Goal: Task Accomplishment & Management: Use online tool/utility

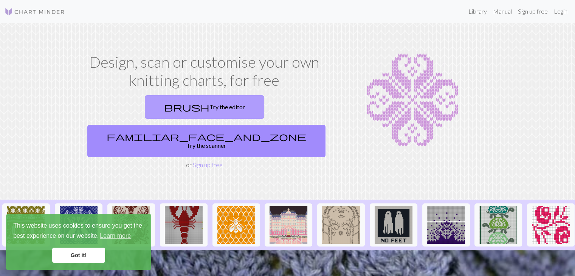
click at [159, 103] on link "brush Try the editor" at bounding box center [204, 106] width 119 height 23
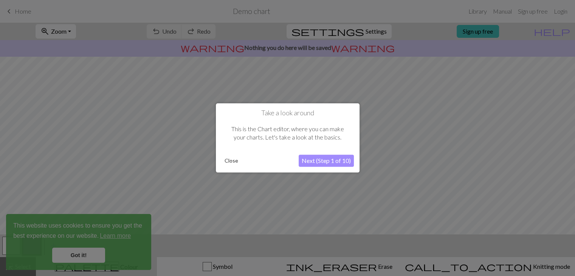
click at [314, 159] on button "Next (Step 1 of 10)" at bounding box center [325, 161] width 55 height 12
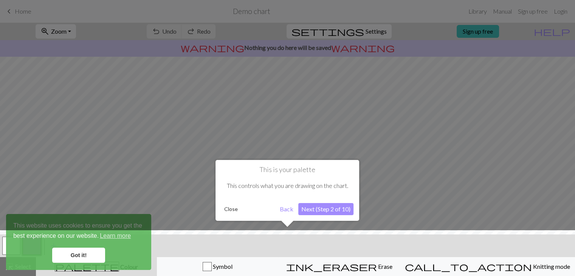
click at [286, 207] on button "Back" at bounding box center [287, 209] width 20 height 12
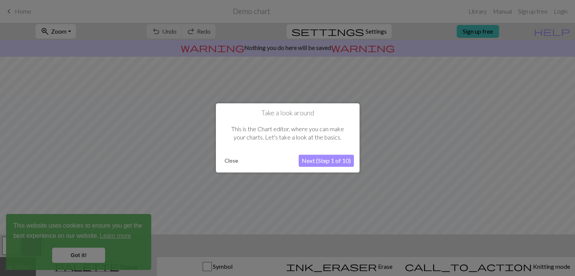
click at [322, 162] on button "Next (Step 1 of 10)" at bounding box center [325, 161] width 55 height 12
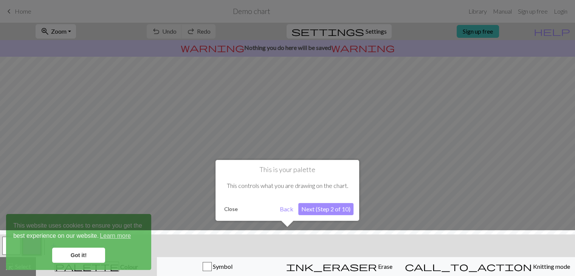
click at [331, 209] on button "Next (Step 2 of 10)" at bounding box center [325, 209] width 55 height 12
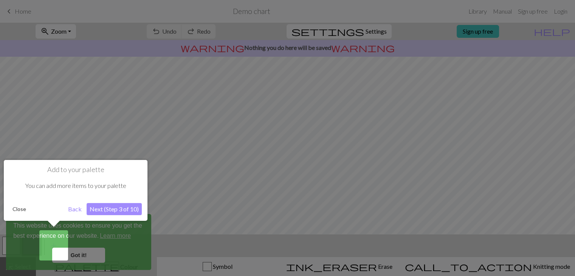
click at [74, 253] on div at bounding box center [287, 138] width 575 height 276
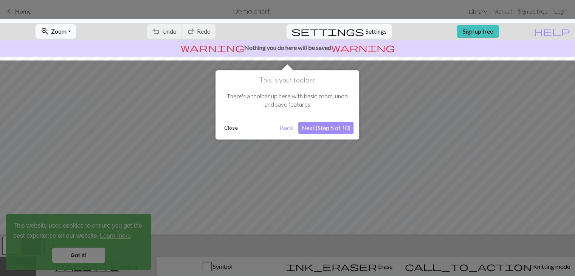
click at [328, 128] on button "Next (Step 5 of 10)" at bounding box center [325, 128] width 55 height 12
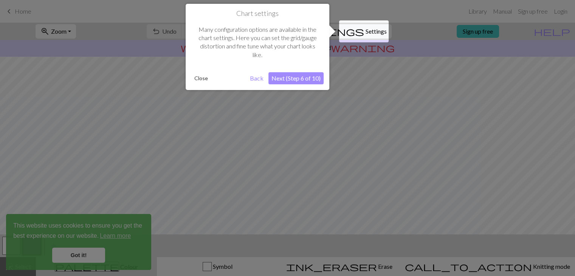
click at [315, 123] on div at bounding box center [287, 138] width 575 height 276
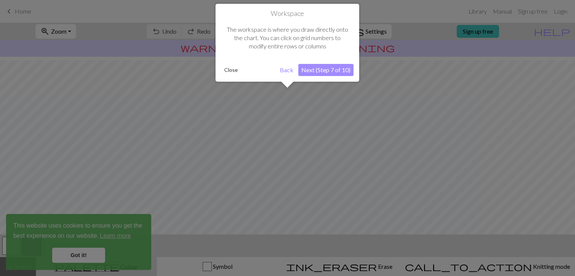
scroll to position [45, 0]
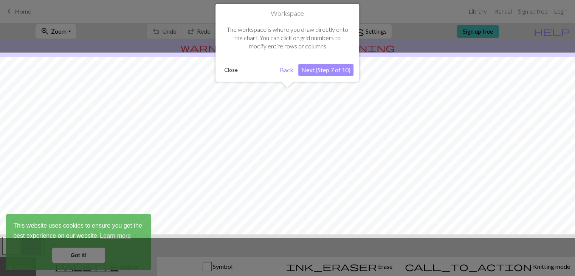
click at [316, 71] on button "Next (Step 7 of 10)" at bounding box center [325, 70] width 55 height 12
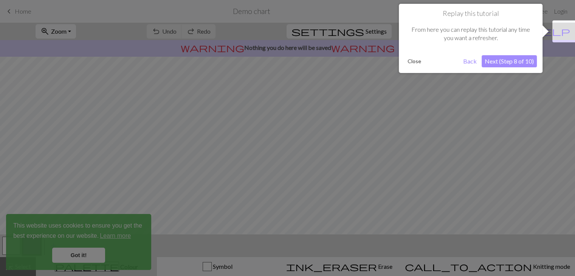
click at [512, 64] on button "Next (Step 8 of 10)" at bounding box center [508, 61] width 55 height 12
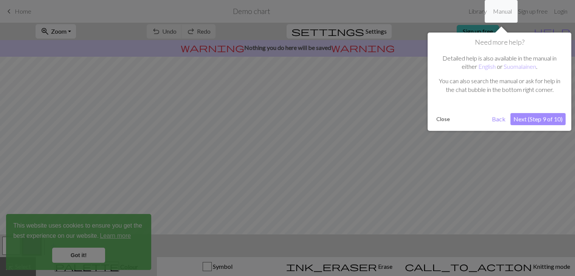
click at [531, 117] on button "Next (Step 9 of 10)" at bounding box center [537, 119] width 55 height 12
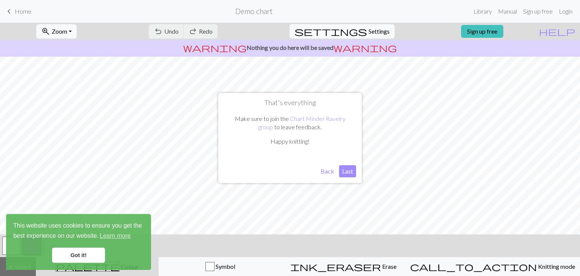
click at [348, 171] on button "Last" at bounding box center [347, 171] width 17 height 12
click at [74, 252] on link "Got it!" at bounding box center [78, 254] width 53 height 15
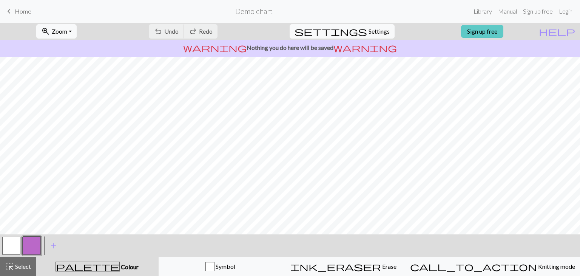
click at [504, 32] on link "Sign up free" at bounding box center [482, 31] width 42 height 13
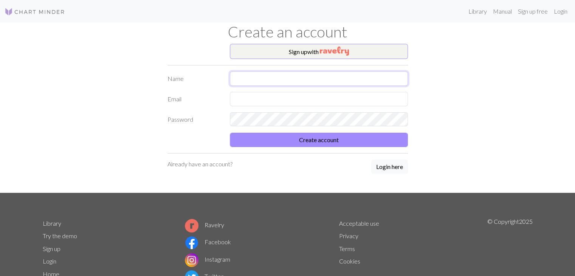
click at [300, 76] on input "text" at bounding box center [319, 78] width 178 height 14
type input "tessji"
click at [249, 101] on input "text" at bounding box center [319, 99] width 178 height 14
type input "[EMAIL_ADDRESS][DOMAIN_NAME]"
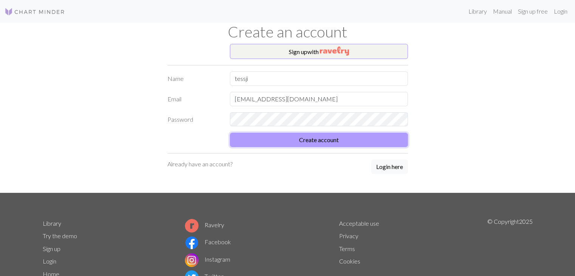
click at [268, 140] on form "Name [PERSON_NAME] Email [PERSON_NAME][EMAIL_ADDRESS][DOMAIN_NAME] Password Cre…" at bounding box center [287, 109] width 240 height 76
click at [347, 144] on button "Create account" at bounding box center [319, 140] width 178 height 14
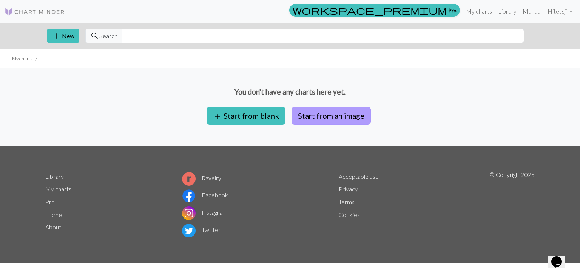
click at [331, 119] on button "Start from an image" at bounding box center [331, 116] width 79 height 18
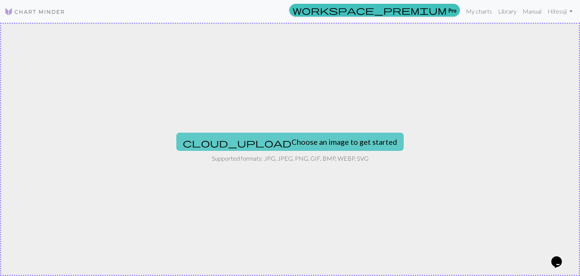
click at [299, 143] on button "cloud_upload Choose an image to get started" at bounding box center [289, 142] width 227 height 18
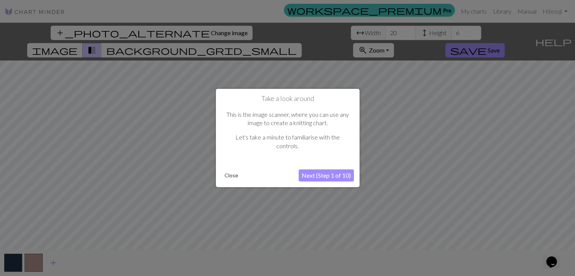
click at [334, 176] on button "Next (Step 1 of 10)" at bounding box center [325, 175] width 55 height 12
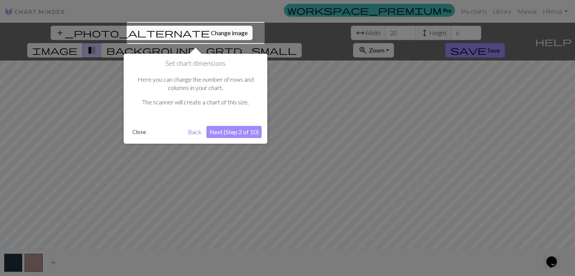
click at [219, 131] on button "Next (Step 2 of 10)" at bounding box center [233, 132] width 55 height 12
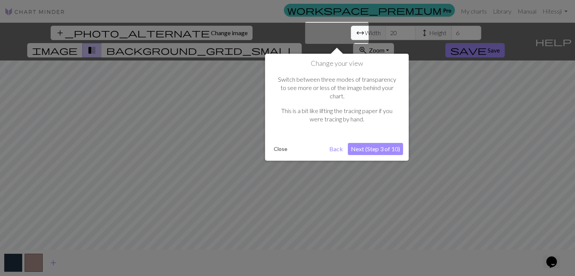
click at [317, 31] on div at bounding box center [336, 33] width 63 height 22
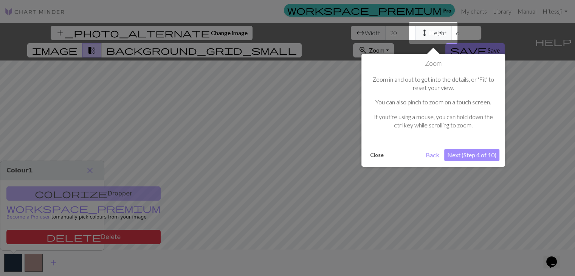
click at [465, 151] on button "Next (Step 4 of 10)" at bounding box center [471, 155] width 55 height 12
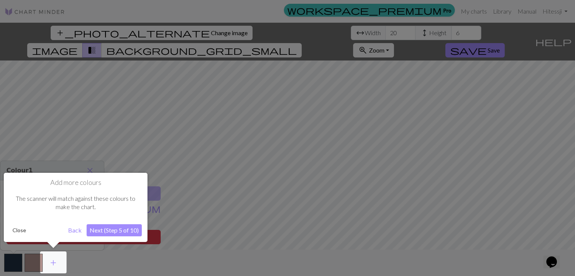
click at [113, 229] on button "Next (Step 5 of 10)" at bounding box center [114, 230] width 55 height 12
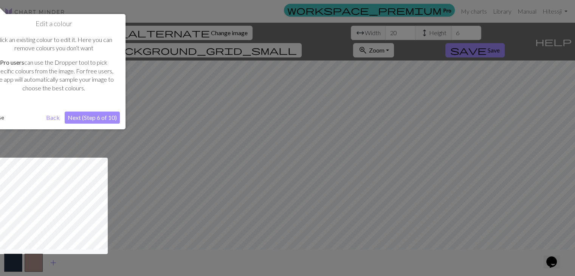
click at [82, 116] on button "Next (Step 6 of 10)" at bounding box center [92, 117] width 55 height 12
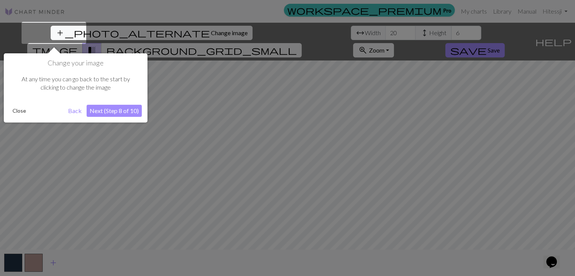
click at [113, 112] on button "Next (Step 8 of 10)" at bounding box center [114, 111] width 55 height 12
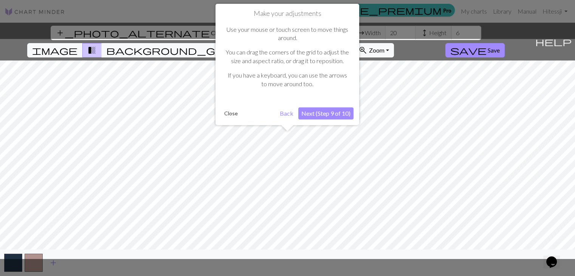
click at [338, 116] on button "Next (Step 9 of 10)" at bounding box center [325, 113] width 55 height 12
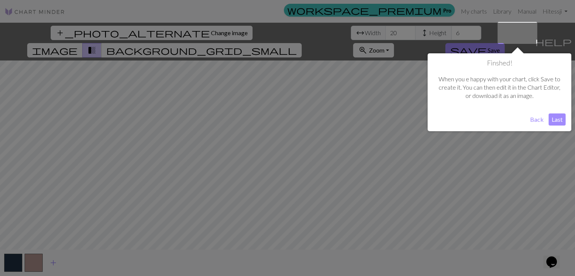
click at [552, 117] on button "Last" at bounding box center [556, 119] width 17 height 12
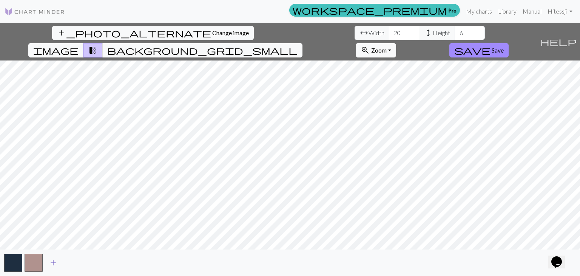
click at [51, 264] on span "add" at bounding box center [53, 262] width 9 height 11
click at [74, 263] on span "add" at bounding box center [73, 262] width 9 height 11
click at [96, 263] on span "add" at bounding box center [94, 262] width 9 height 11
click at [113, 262] on span "add" at bounding box center [114, 262] width 9 height 11
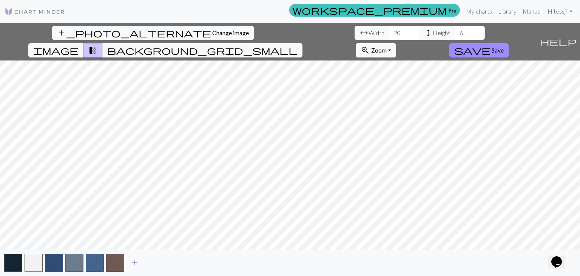
click at [134, 261] on span "add" at bounding box center [134, 262] width 9 height 11
click at [153, 261] on span "add" at bounding box center [155, 262] width 9 height 11
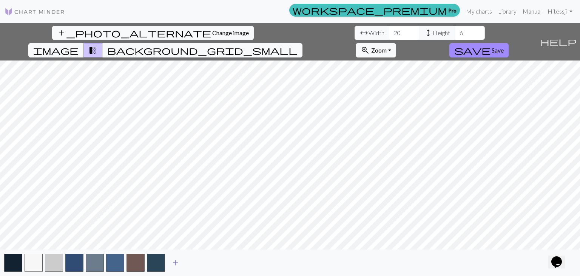
click at [177, 264] on span "add" at bounding box center [175, 262] width 9 height 11
click at [197, 263] on span "add" at bounding box center [196, 262] width 9 height 11
click at [215, 264] on span "add" at bounding box center [216, 262] width 9 height 11
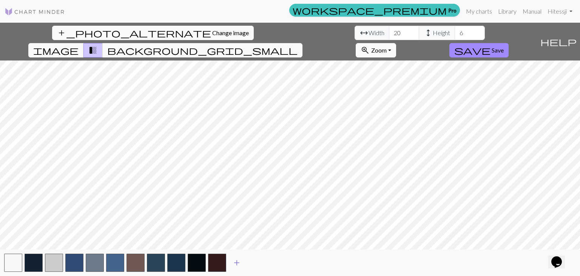
click at [236, 264] on span "add" at bounding box center [236, 262] width 9 height 11
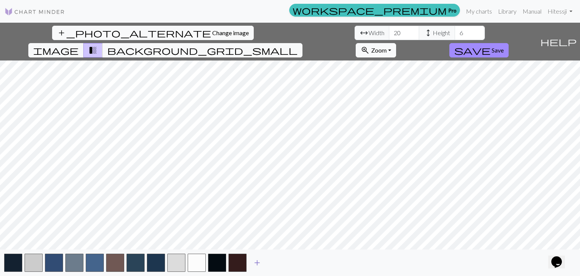
click at [262, 261] on button "add" at bounding box center [257, 262] width 19 height 14
click at [280, 262] on span "add" at bounding box center [277, 262] width 9 height 11
click at [275, 263] on span "add" at bounding box center [277, 262] width 9 height 11
click at [258, 263] on button "button" at bounding box center [258, 262] width 18 height 18
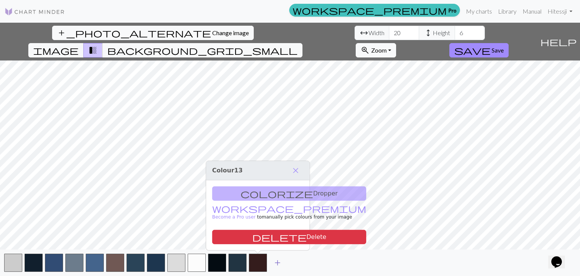
click at [278, 263] on span "add" at bounding box center [277, 262] width 9 height 11
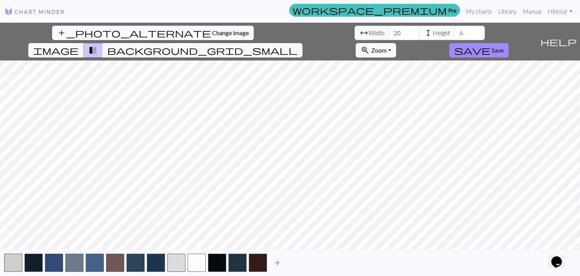
click at [278, 263] on span "add" at bounding box center [277, 262] width 9 height 11
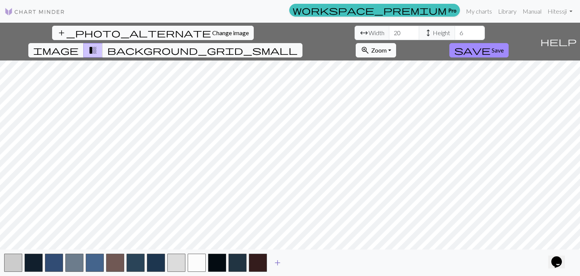
click at [278, 263] on span "add" at bounding box center [277, 262] width 9 height 11
click at [389, 33] on input "20" at bounding box center [404, 33] width 30 height 14
click at [389, 28] on input "21" at bounding box center [404, 33] width 30 height 14
click at [389, 31] on input "22" at bounding box center [404, 33] width 30 height 14
click at [389, 31] on input "23" at bounding box center [404, 33] width 30 height 14
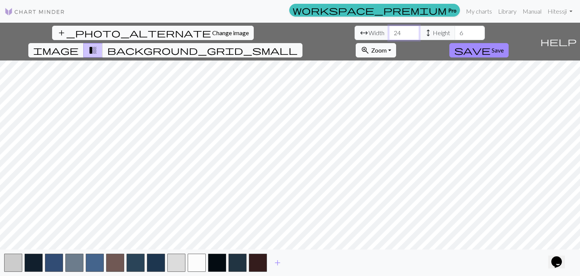
click at [389, 31] on input "24" at bounding box center [404, 33] width 30 height 14
click at [389, 31] on input "25" at bounding box center [404, 33] width 30 height 14
click at [389, 31] on input "26" at bounding box center [404, 33] width 30 height 14
click at [389, 31] on input "27" at bounding box center [404, 33] width 30 height 14
click at [389, 31] on input "28" at bounding box center [404, 33] width 30 height 14
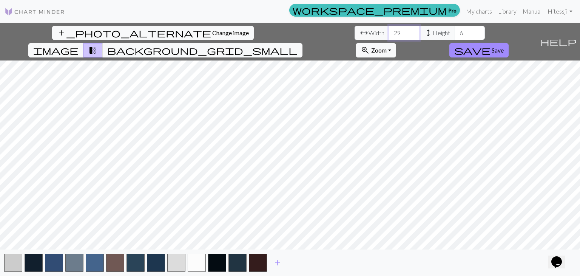
click at [389, 31] on input "29" at bounding box center [404, 33] width 30 height 14
click at [389, 31] on input "30" at bounding box center [404, 33] width 30 height 14
click at [389, 31] on input "43" at bounding box center [404, 33] width 30 height 14
type input "46"
click at [389, 31] on input "46" at bounding box center [404, 33] width 30 height 14
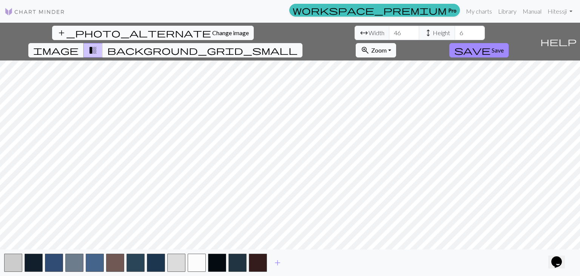
click at [424, 31] on span "height" at bounding box center [428, 33] width 9 height 11
click at [455, 31] on input "15" at bounding box center [470, 33] width 30 height 14
click at [455, 31] on input "27" at bounding box center [470, 33] width 30 height 14
click at [455, 31] on input "28" at bounding box center [470, 33] width 30 height 14
type input "29"
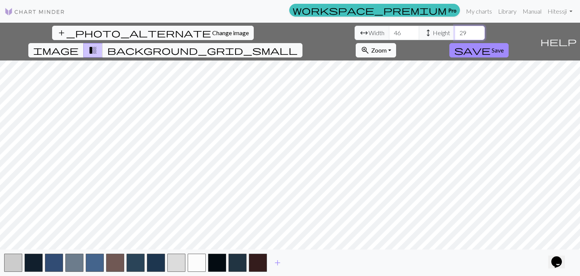
click at [455, 31] on input "29" at bounding box center [470, 33] width 30 height 14
click at [278, 262] on span "add" at bounding box center [277, 262] width 9 height 11
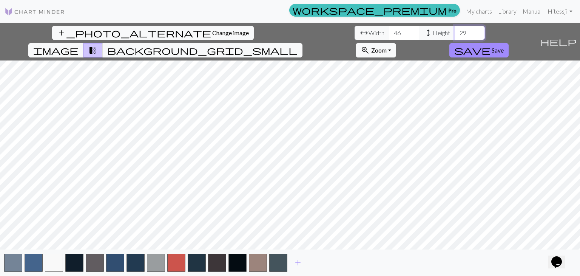
drag, startPoint x: 247, startPoint y: 31, endPoint x: 235, endPoint y: 34, distance: 12.1
click at [455, 34] on input "29" at bounding box center [470, 33] width 30 height 14
click at [389, 29] on input "47" at bounding box center [404, 33] width 30 height 14
click at [389, 29] on input "48" at bounding box center [404, 33] width 30 height 14
click at [389, 29] on input "49" at bounding box center [404, 33] width 30 height 14
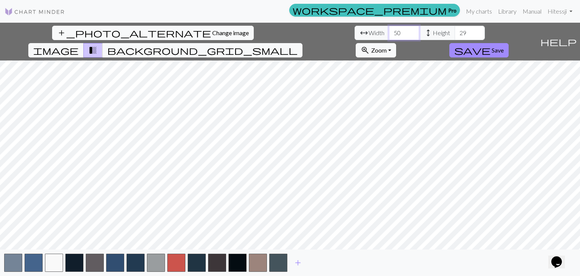
click at [389, 29] on input "50" at bounding box center [404, 33] width 30 height 14
click at [389, 29] on input "51" at bounding box center [404, 33] width 30 height 14
type input "52"
click at [389, 29] on input "52" at bounding box center [404, 33] width 30 height 14
click at [389, 34] on input "52" at bounding box center [404, 33] width 30 height 14
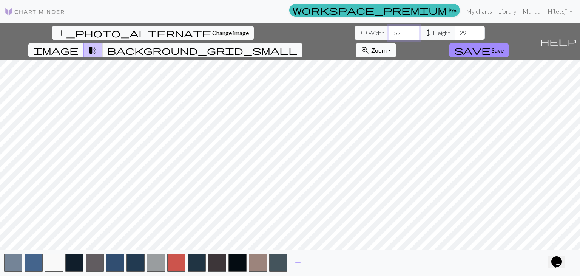
click at [389, 34] on input "52" at bounding box center [404, 33] width 30 height 14
click at [57, 32] on span "add_photo_alternate" at bounding box center [134, 33] width 154 height 11
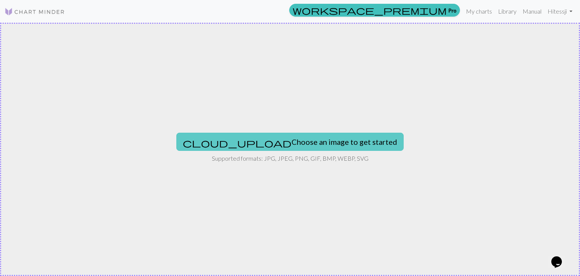
click at [242, 142] on span "cloud_upload" at bounding box center [237, 143] width 109 height 11
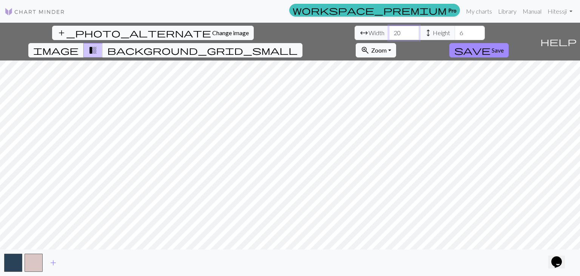
click at [389, 35] on input "20" at bounding box center [404, 33] width 30 height 14
click at [369, 31] on span "Width" at bounding box center [377, 32] width 16 height 9
type input "21"
click at [389, 33] on input "21" at bounding box center [404, 33] width 30 height 14
click at [535, 10] on link "Manual" at bounding box center [532, 11] width 25 height 15
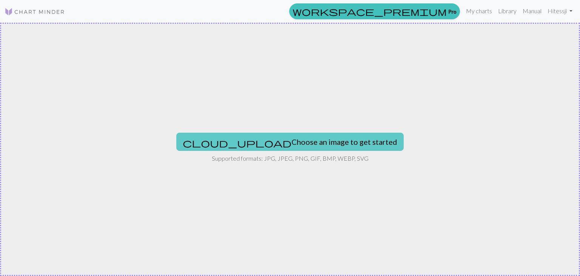
click at [270, 145] on button "cloud_upload Choose an image to get started" at bounding box center [289, 142] width 227 height 18
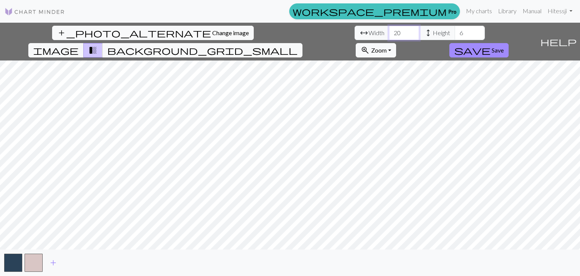
drag, startPoint x: 184, startPoint y: 29, endPoint x: 160, endPoint y: 34, distance: 24.5
click at [355, 34] on div "arrow_range Width 20 height Height 6" at bounding box center [420, 33] width 130 height 14
type input "120"
drag, startPoint x: 246, startPoint y: 28, endPoint x: 227, endPoint y: 25, distance: 19.8
click at [227, 25] on div "add_photo_alternate Change image arrow_range Width 120 height Height 6 image tr…" at bounding box center [268, 42] width 537 height 38
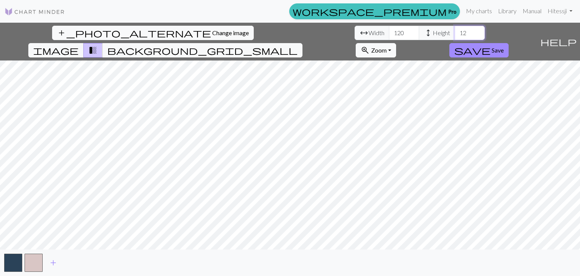
type input "1"
type input "120"
drag, startPoint x: 165, startPoint y: 29, endPoint x: 177, endPoint y: 42, distance: 17.4
click at [389, 31] on input "120" at bounding box center [404, 33] width 30 height 14
type input "250"
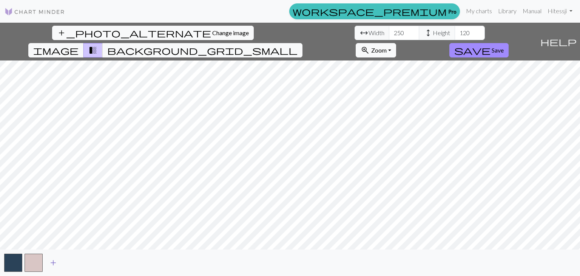
click at [54, 267] on span "add" at bounding box center [53, 262] width 9 height 11
click at [74, 262] on span "add" at bounding box center [73, 262] width 9 height 11
click at [94, 261] on span "add" at bounding box center [94, 262] width 9 height 11
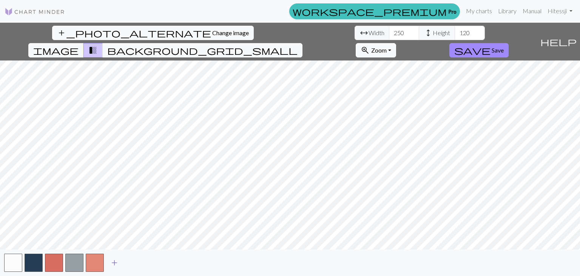
click at [113, 263] on span "add" at bounding box center [114, 262] width 9 height 11
click at [136, 263] on span "add" at bounding box center [134, 262] width 9 height 11
click at [154, 260] on span "add" at bounding box center [155, 262] width 9 height 11
click at [176, 264] on span "add" at bounding box center [175, 262] width 9 height 11
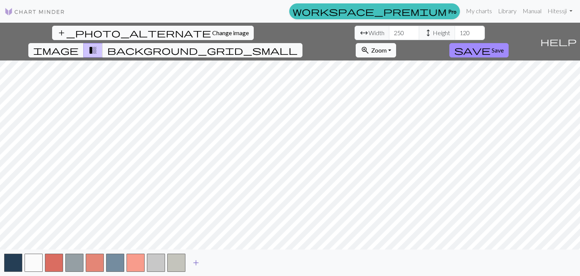
click at [199, 260] on span "add" at bounding box center [196, 262] width 9 height 11
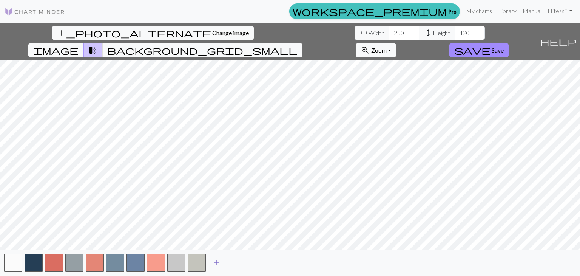
click at [217, 262] on span "add" at bounding box center [216, 262] width 9 height 11
click at [238, 264] on span "add" at bounding box center [236, 262] width 9 height 11
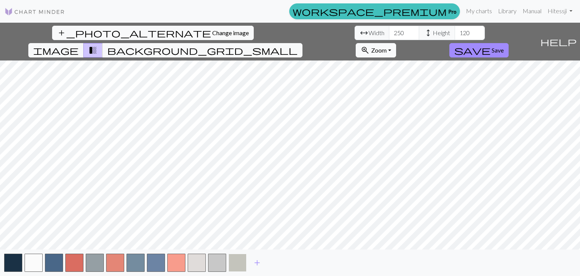
click at [239, 263] on button "button" at bounding box center [238, 262] width 18 height 18
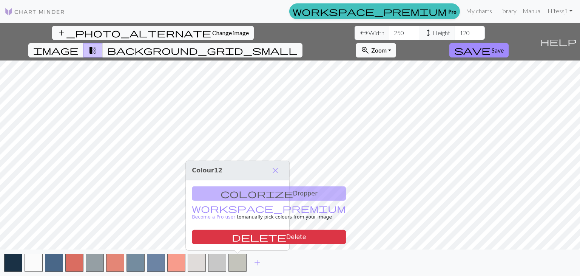
click at [278, 259] on div "add" at bounding box center [290, 262] width 580 height 26
click at [412, 256] on div "add" at bounding box center [290, 262] width 580 height 26
click at [340, 259] on div "add" at bounding box center [290, 262] width 580 height 26
click at [272, 171] on span "close" at bounding box center [275, 170] width 9 height 11
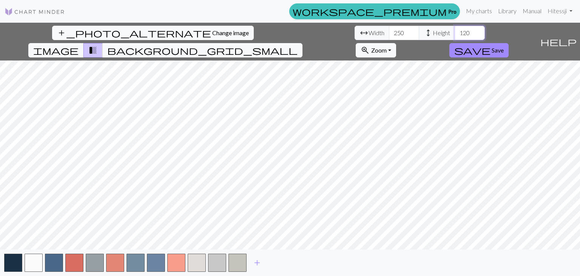
click at [455, 33] on input "120" at bounding box center [470, 33] width 30 height 14
drag, startPoint x: 247, startPoint y: 34, endPoint x: 227, endPoint y: 35, distance: 20.1
click at [355, 35] on div "arrow_range Width 250 height Height 120" at bounding box center [420, 33] width 130 height 14
click at [455, 37] on input "120" at bounding box center [470, 33] width 30 height 14
drag, startPoint x: 248, startPoint y: 35, endPoint x: 242, endPoint y: 32, distance: 6.6
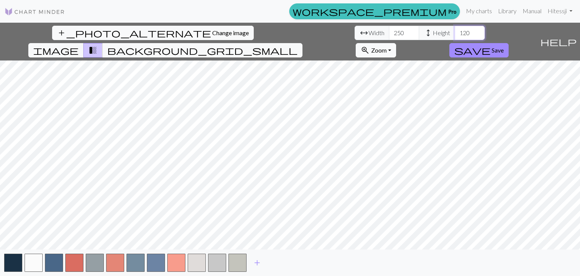
click at [455, 32] on input "120" at bounding box center [470, 33] width 30 height 14
click at [455, 35] on input "150" at bounding box center [470, 33] width 30 height 14
click at [455, 32] on input "150" at bounding box center [470, 33] width 30 height 14
click at [455, 35] on input "99" at bounding box center [470, 33] width 30 height 14
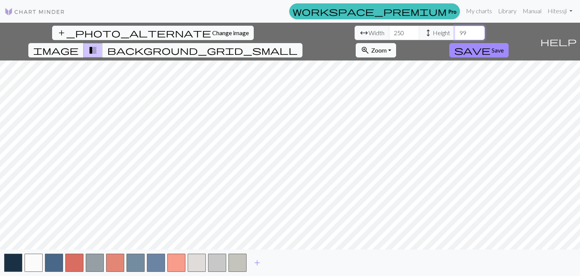
click at [455, 31] on input "100" at bounding box center [470, 33] width 30 height 14
click at [455, 31] on input "101" at bounding box center [470, 33] width 30 height 14
click at [455, 31] on input "102" at bounding box center [470, 33] width 30 height 14
click at [455, 31] on input "103" at bounding box center [470, 33] width 30 height 14
click at [455, 31] on input "104" at bounding box center [470, 33] width 30 height 14
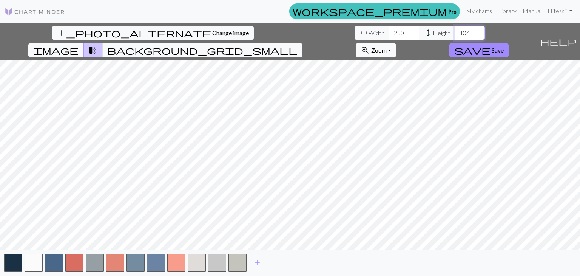
click at [455, 31] on input "105" at bounding box center [470, 33] width 30 height 14
click at [455, 33] on input "105" at bounding box center [470, 33] width 30 height 14
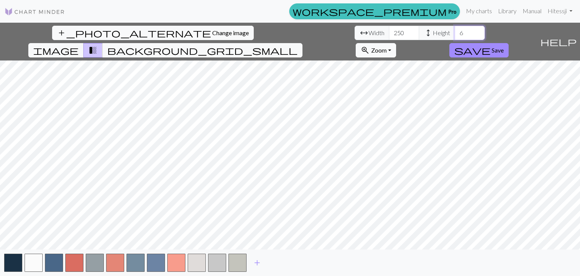
click at [455, 34] on input "6" at bounding box center [470, 33] width 30 height 14
type input "6"
click at [389, 39] on input "250" at bounding box center [404, 33] width 30 height 14
click at [389, 35] on input "250" at bounding box center [404, 33] width 30 height 14
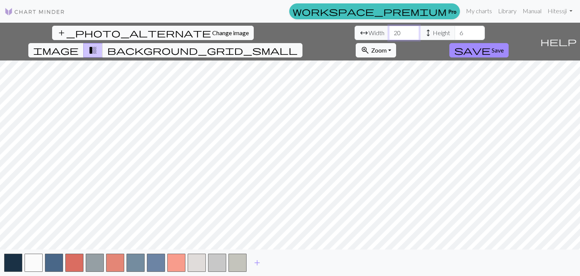
type input "20"
click at [255, 260] on span "add" at bounding box center [257, 262] width 9 height 11
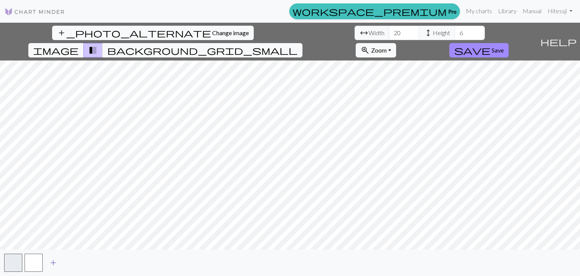
click at [56, 261] on span "add" at bounding box center [53, 262] width 9 height 11
click at [54, 267] on span "add" at bounding box center [53, 262] width 9 height 11
click at [298, 45] on span "background_grid_small" at bounding box center [202, 50] width 190 height 11
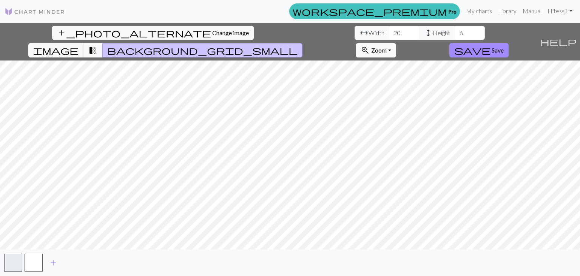
click at [103, 43] on button "transition_fade" at bounding box center [92, 50] width 19 height 14
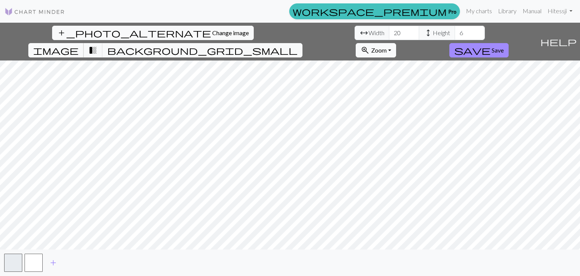
click at [79, 45] on span "image" at bounding box center [55, 50] width 45 height 11
click at [103, 43] on button "transition_fade" at bounding box center [92, 50] width 19 height 14
click at [212, 32] on span "Change image" at bounding box center [230, 32] width 37 height 7
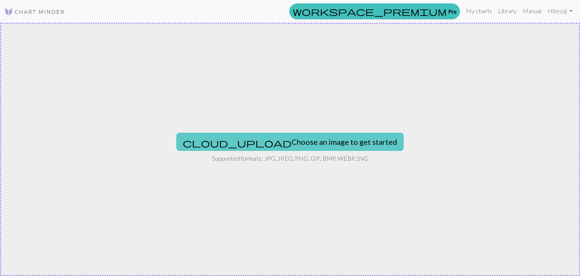
click at [280, 141] on button "cloud_upload Choose an image to get started" at bounding box center [289, 142] width 227 height 18
type input "C:\fakepath\ПОСЛЕДЕН ПОСЛЕДЕН.png"
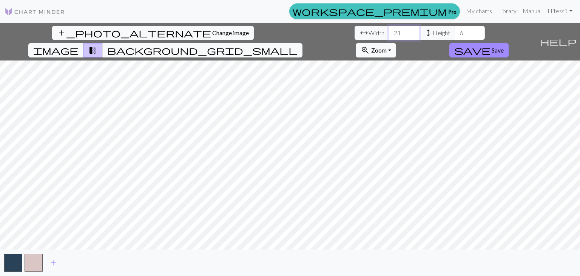
click at [389, 31] on input "21" at bounding box center [404, 33] width 30 height 14
drag, startPoint x: 181, startPoint y: 33, endPoint x: 174, endPoint y: 34, distance: 6.8
click at [389, 34] on input "21" at bounding box center [404, 33] width 30 height 14
type input "200"
click at [455, 32] on input "6" at bounding box center [470, 33] width 30 height 14
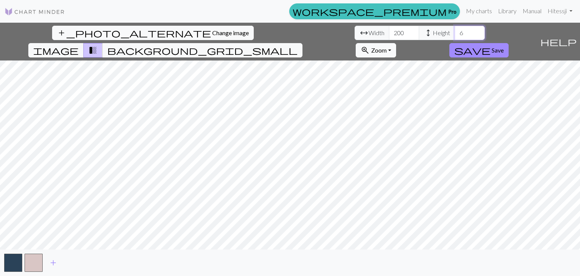
click at [455, 33] on input "6" at bounding box center [470, 33] width 30 height 14
type input "120"
click at [50, 261] on span "add" at bounding box center [53, 262] width 9 height 11
click at [76, 260] on span "add" at bounding box center [73, 262] width 9 height 11
click at [93, 262] on span "add" at bounding box center [94, 262] width 9 height 11
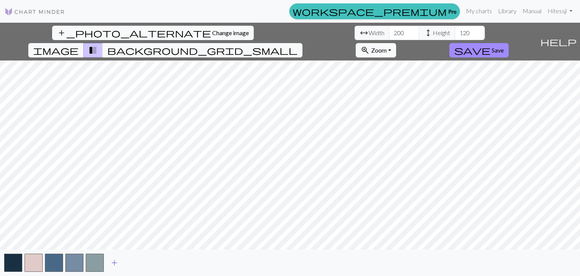
click at [111, 263] on span "add" at bounding box center [114, 262] width 9 height 11
click at [137, 263] on span "add" at bounding box center [134, 262] width 9 height 11
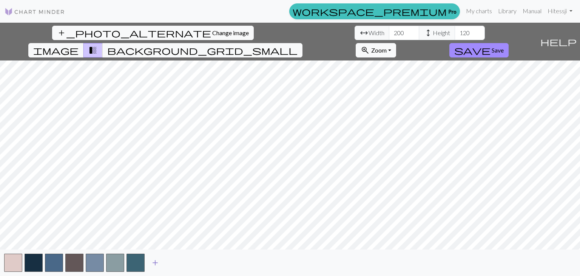
click at [158, 262] on span "add" at bounding box center [155, 262] width 9 height 11
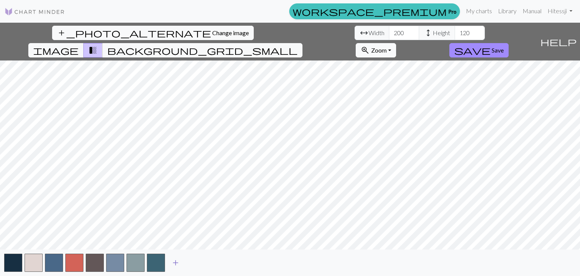
click at [172, 260] on span "add" at bounding box center [175, 262] width 9 height 11
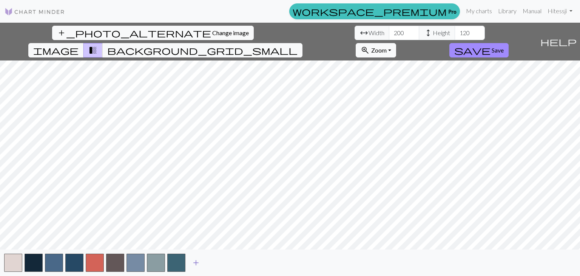
click at [196, 262] on span "add" at bounding box center [196, 262] width 9 height 11
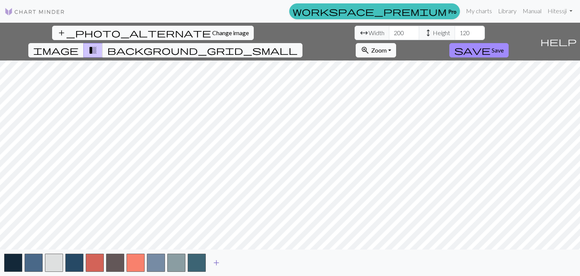
click at [218, 261] on span "add" at bounding box center [216, 262] width 9 height 11
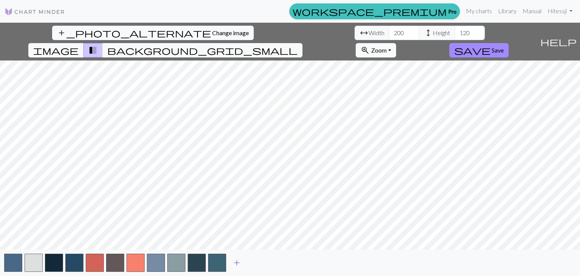
click at [239, 260] on span "add" at bounding box center [236, 262] width 9 height 11
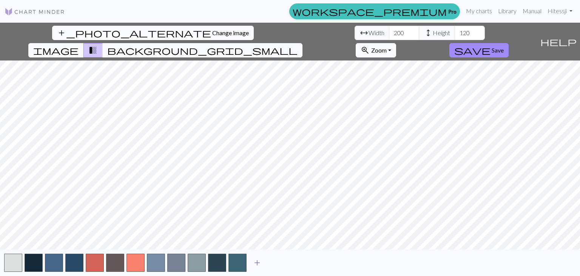
click at [255, 263] on span "add" at bounding box center [257, 262] width 9 height 11
click at [278, 263] on span "add" at bounding box center [277, 262] width 9 height 11
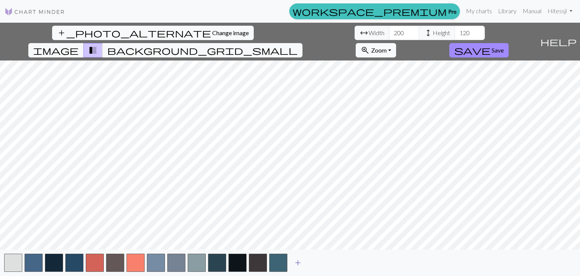
click at [298, 264] on span "add" at bounding box center [298, 262] width 9 height 11
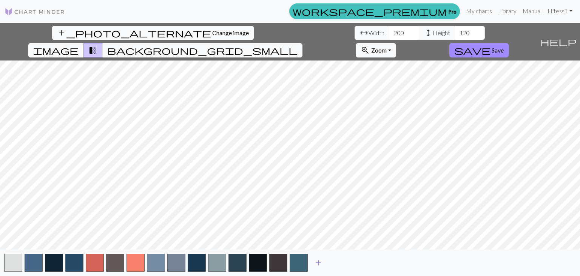
click at [321, 259] on span "add" at bounding box center [318, 262] width 9 height 11
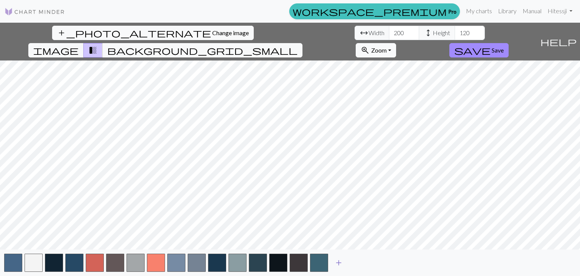
click at [340, 261] on span "add" at bounding box center [338, 262] width 9 height 11
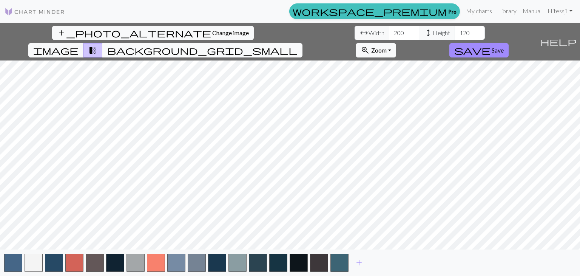
click at [298, 45] on span "background_grid_small" at bounding box center [202, 50] width 190 height 11
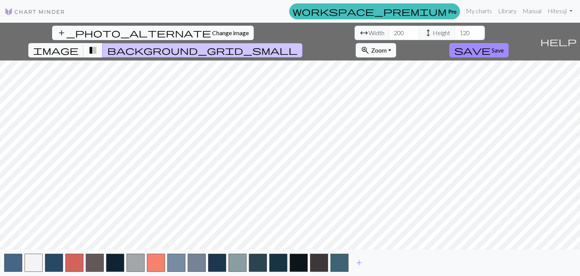
click at [97, 45] on span "transition_fade" at bounding box center [92, 50] width 9 height 11
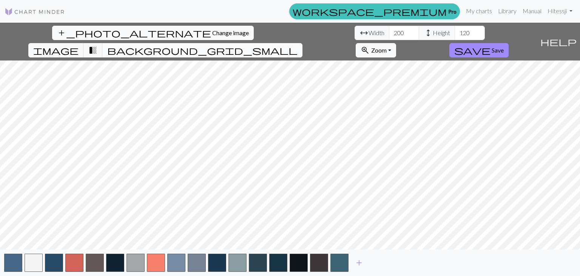
click at [298, 45] on span "background_grid_small" at bounding box center [202, 50] width 190 height 11
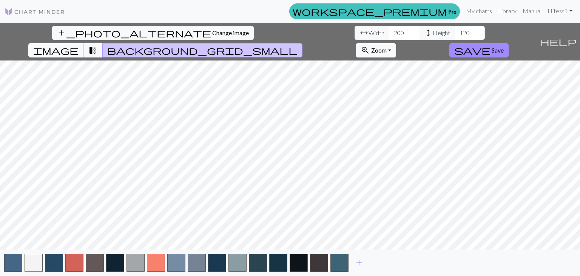
click at [79, 45] on span "image" at bounding box center [55, 50] width 45 height 11
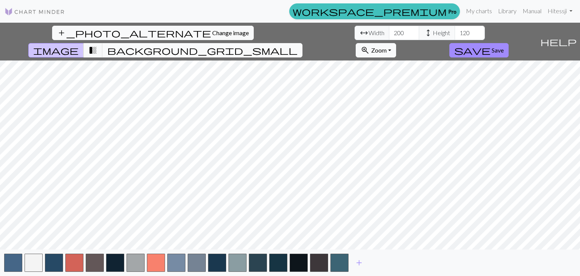
click at [298, 45] on span "background_grid_small" at bounding box center [202, 50] width 190 height 11
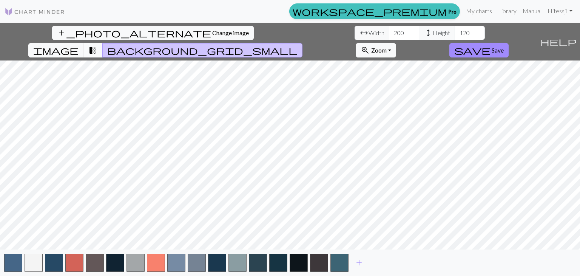
click at [97, 45] on span "transition_fade" at bounding box center [92, 50] width 9 height 11
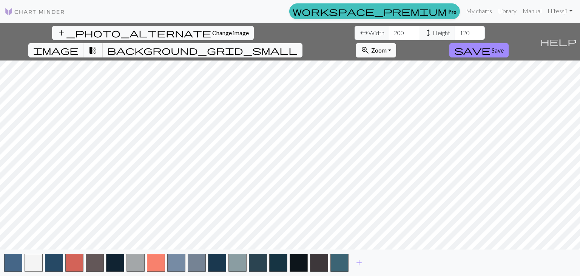
click at [97, 45] on span "transition_fade" at bounding box center [92, 50] width 9 height 11
click at [303, 43] on button "background_grid_small" at bounding box center [202, 50] width 200 height 14
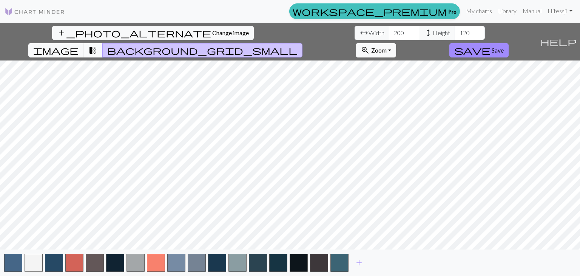
click at [97, 45] on span "transition_fade" at bounding box center [92, 50] width 9 height 11
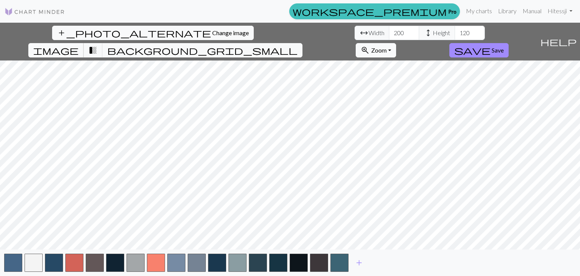
click at [84, 43] on button "image" at bounding box center [56, 50] width 56 height 14
click at [298, 45] on span "background_grid_small" at bounding box center [202, 50] width 190 height 11
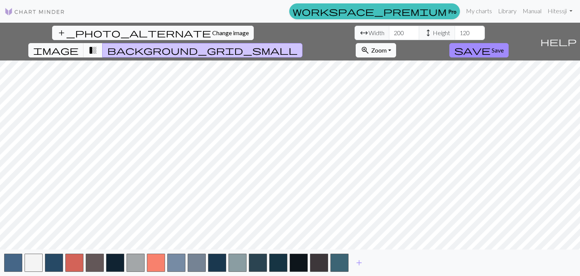
click at [97, 45] on span "transition_fade" at bounding box center [92, 50] width 9 height 11
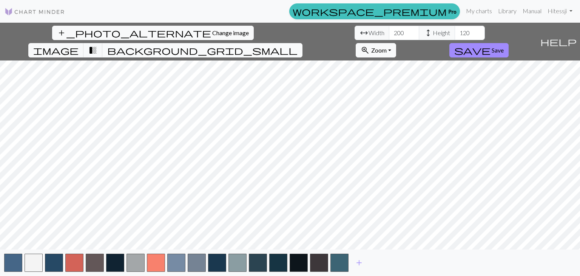
click at [298, 45] on span "background_grid_small" at bounding box center [202, 50] width 190 height 11
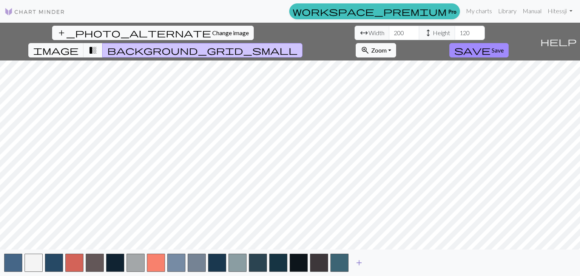
click at [361, 259] on span "add" at bounding box center [359, 262] width 9 height 11
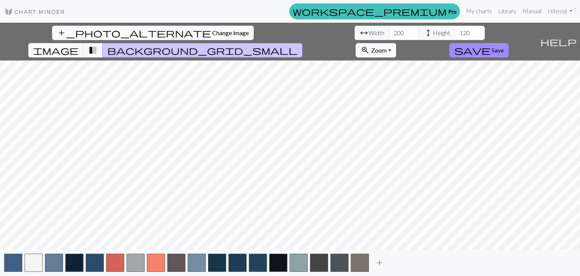
click at [381, 265] on span "add" at bounding box center [379, 262] width 9 height 11
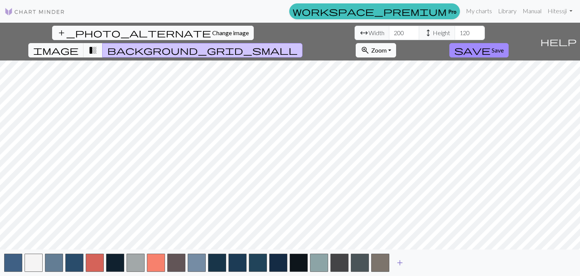
click at [391, 263] on button "add" at bounding box center [400, 262] width 19 height 14
click at [400, 264] on button "button" at bounding box center [401, 262] width 18 height 18
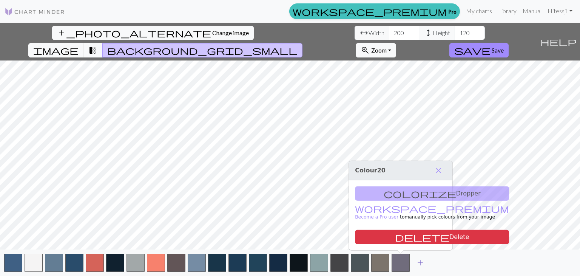
click at [423, 260] on span "add" at bounding box center [420, 262] width 9 height 11
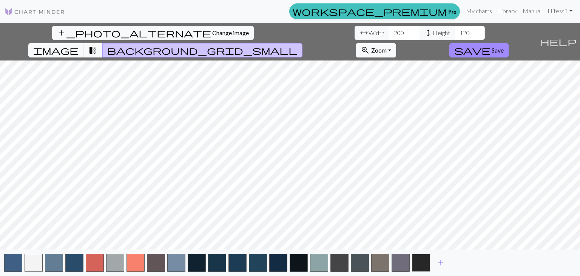
click at [423, 261] on button "button" at bounding box center [421, 262] width 18 height 18
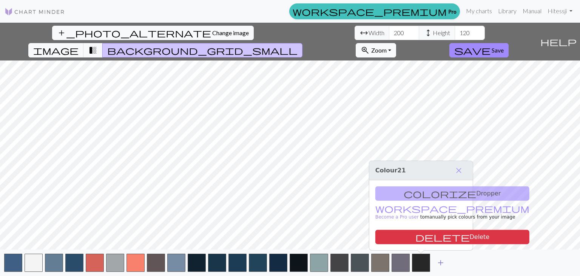
click at [438, 265] on span "add" at bounding box center [440, 262] width 9 height 11
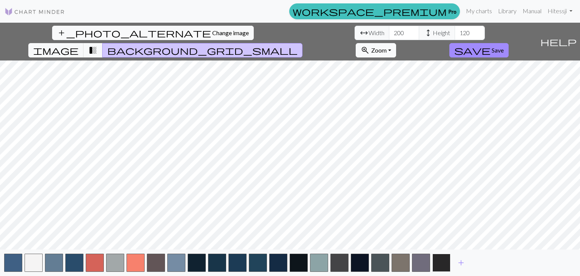
click at [439, 263] on button "button" at bounding box center [442, 262] width 18 height 18
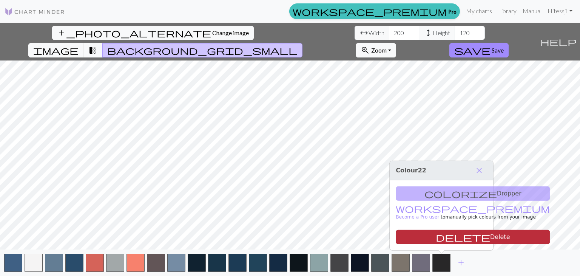
click at [436, 240] on span "delete" at bounding box center [463, 237] width 54 height 11
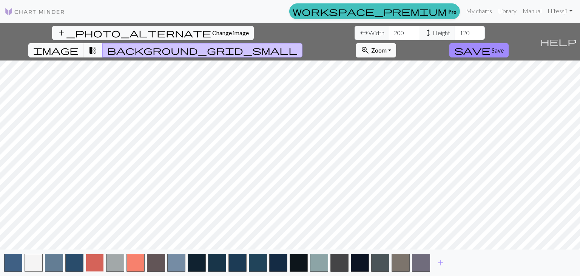
click at [95, 264] on button "button" at bounding box center [95, 262] width 18 height 18
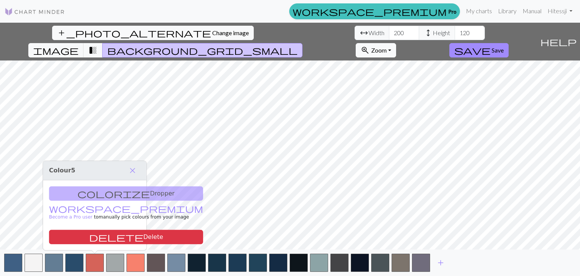
click at [88, 196] on div "colorize Dropper workspace_premium Become a Pro user to manually pick colours f…" at bounding box center [95, 215] width 104 height 70
drag, startPoint x: 134, startPoint y: 170, endPoint x: 141, endPoint y: 168, distance: 6.3
click at [134, 170] on span "close" at bounding box center [132, 170] width 9 height 11
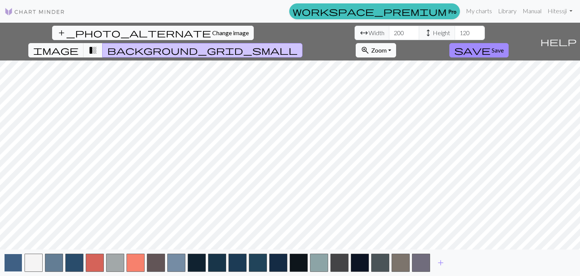
click at [12, 255] on button "button" at bounding box center [13, 262] width 18 height 18
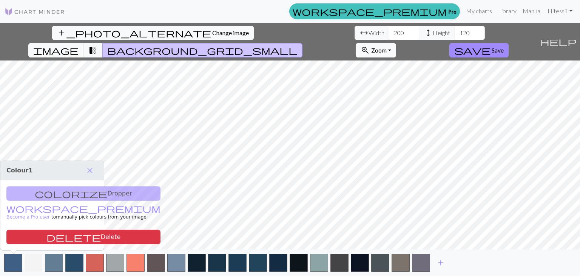
click at [29, 260] on button "button" at bounding box center [34, 262] width 18 height 18
click at [421, 264] on button "button" at bounding box center [421, 262] width 18 height 18
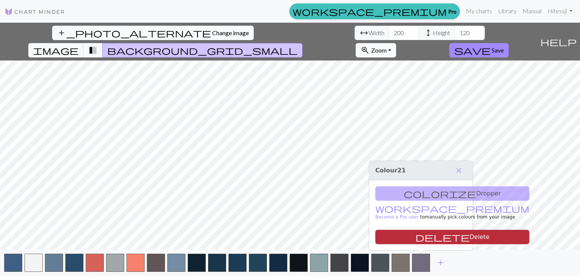
click at [432, 237] on button "delete Delete" at bounding box center [452, 237] width 154 height 14
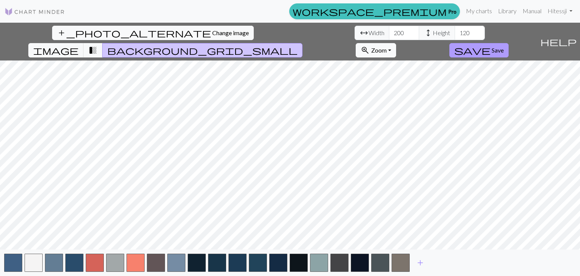
click at [491, 45] on span "save" at bounding box center [472, 50] width 36 height 11
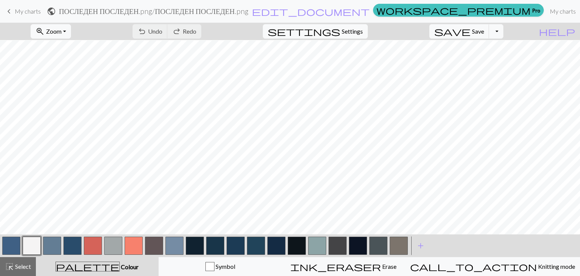
scroll to position [264, 0]
click at [62, 34] on span "Zoom" at bounding box center [53, 31] width 15 height 7
click at [76, 48] on button "Fit all" at bounding box center [61, 48] width 60 height 12
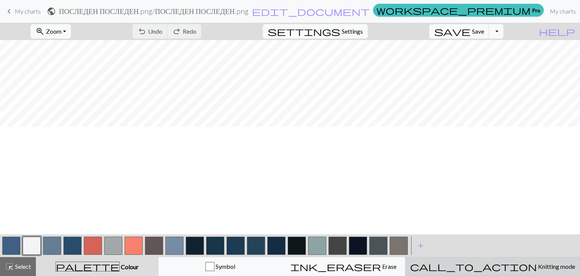
scroll to position [178, 383]
click at [537, 269] on span "Knitting mode" at bounding box center [556, 266] width 38 height 7
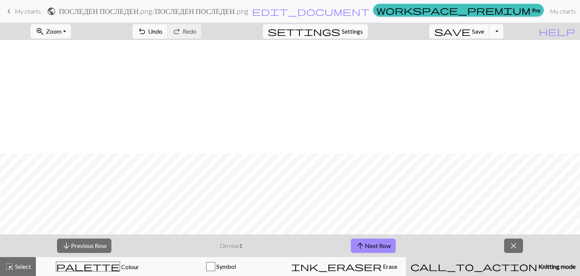
scroll to position [291, 383]
click at [375, 247] on button "arrow_upward Next Row" at bounding box center [373, 245] width 45 height 14
click at [82, 242] on button "arrow_downward Previous Row" at bounding box center [84, 245] width 54 height 14
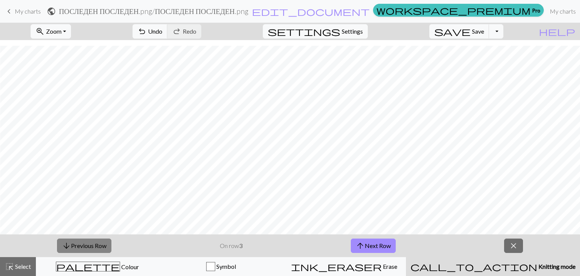
click at [82, 242] on button "arrow_downward Previous Row" at bounding box center [84, 245] width 54 height 14
click at [512, 246] on span "close" at bounding box center [513, 245] width 9 height 11
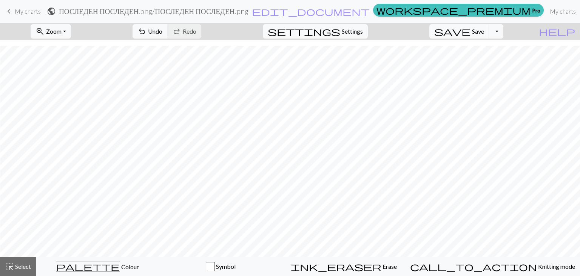
scroll to position [269, 383]
click at [504, 29] on button "Toggle Dropdown" at bounding box center [496, 31] width 14 height 14
click at [486, 58] on button "save_alt Download" at bounding box center [441, 60] width 125 height 12
click at [504, 30] on button "Toggle Dropdown" at bounding box center [496, 31] width 14 height 14
click at [484, 59] on button "save_alt Download" at bounding box center [441, 60] width 125 height 12
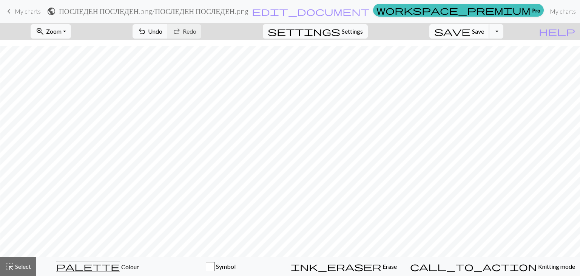
click at [471, 31] on span "save" at bounding box center [452, 31] width 36 height 11
click at [504, 32] on button "Toggle Dropdown" at bounding box center [496, 31] width 14 height 14
click at [477, 61] on button "save_alt Download" at bounding box center [441, 60] width 125 height 12
click at [249, 14] on h2 "ПОСЛЕДЕН ПОСЛЕДЕН.png / ПОСЛЕДЕН ПОСЛЕДЕН.png" at bounding box center [154, 11] width 190 height 9
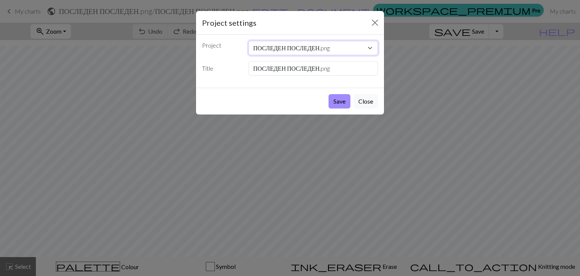
click at [350, 46] on select "ПОСЛЕДЕН ПОСЛЕДЕН.png" at bounding box center [314, 48] width 130 height 14
click at [344, 102] on button "Save" at bounding box center [340, 101] width 22 height 14
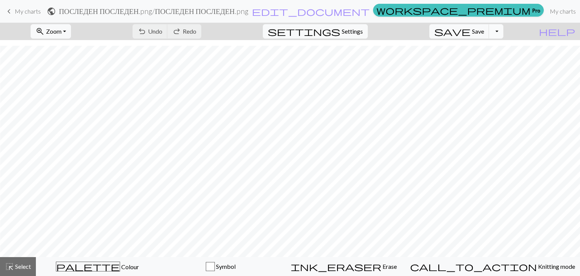
click at [504, 31] on button "Toggle Dropdown" at bounding box center [496, 31] width 14 height 14
